Goal: Task Accomplishment & Management: Complete application form

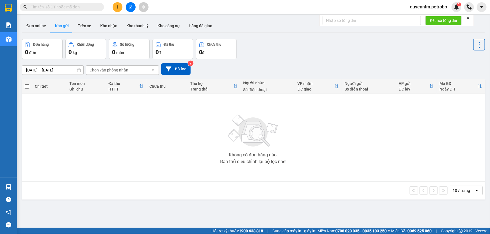
click at [69, 3] on span at bounding box center [62, 7] width 84 height 8
click at [77, 6] on input "text" at bounding box center [64, 7] width 66 height 6
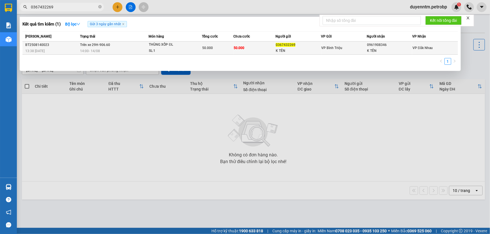
type input "0367432269"
click at [395, 47] on div "0961908346" at bounding box center [389, 45] width 45 height 6
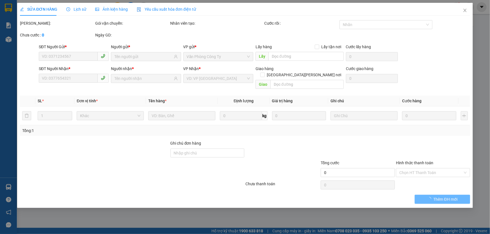
type input "0367432269"
type input "K TÊN"
type input "0961908346"
type input "K TÊN"
type input "50.000"
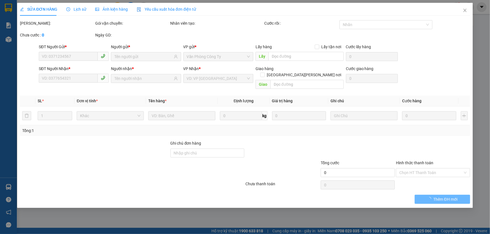
type input "50.000"
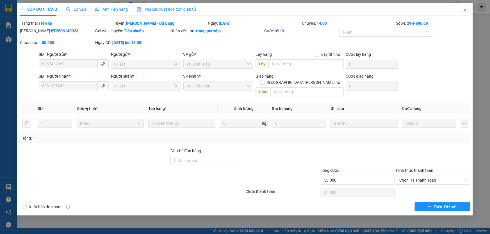
click at [463, 11] on icon "close" at bounding box center [465, 10] width 4 height 4
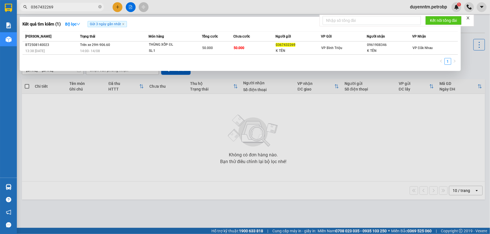
click at [64, 8] on input "0367432269" at bounding box center [64, 7] width 66 height 6
